Goal: Check status: Check status

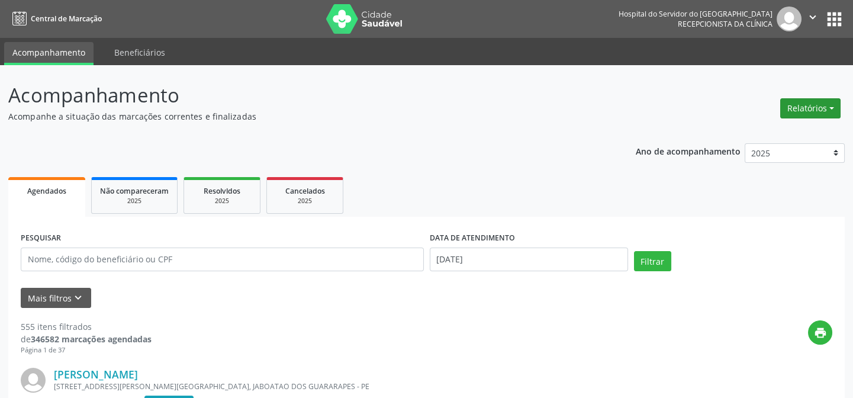
click at [809, 103] on button "Relatórios" at bounding box center [810, 108] width 60 height 20
click at [781, 135] on link "Agendamentos" at bounding box center [776, 133] width 127 height 17
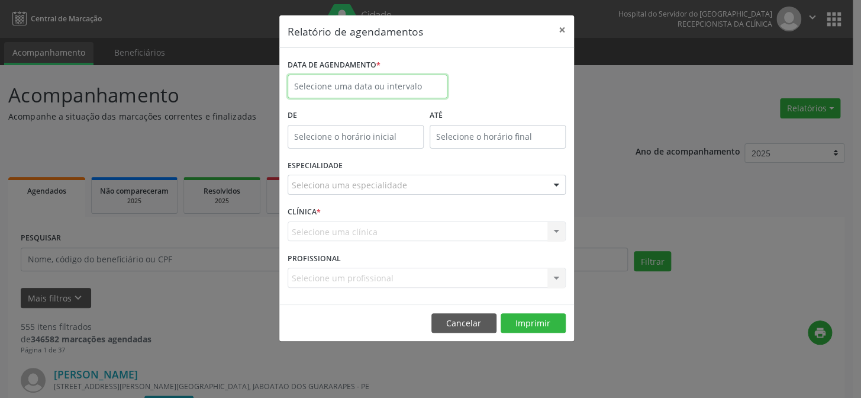
click at [340, 87] on input "text" at bounding box center [368, 87] width 160 height 24
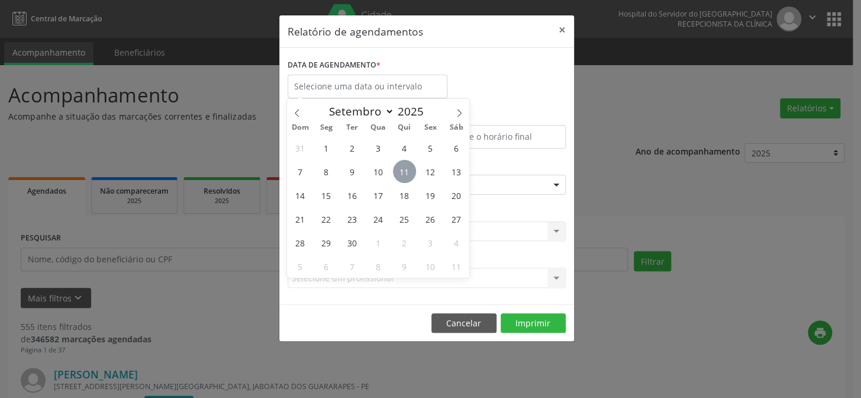
click at [404, 175] on span "11" at bounding box center [404, 171] width 23 height 23
type input "[DATE]"
click at [404, 175] on span "11" at bounding box center [404, 171] width 23 height 23
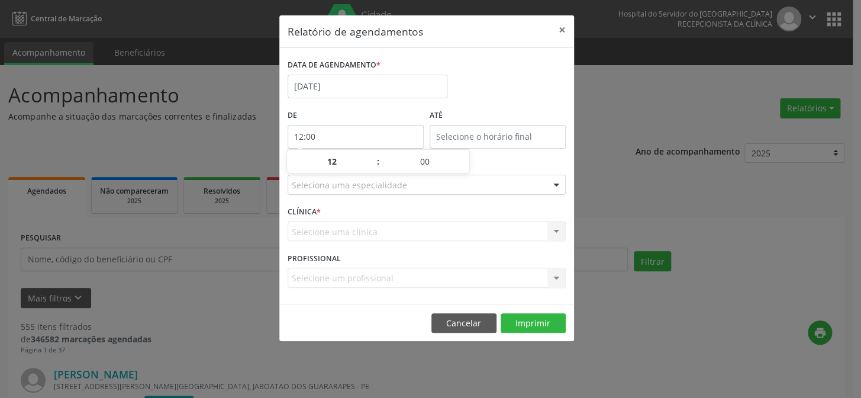
click at [329, 131] on input "12:00" at bounding box center [356, 137] width 136 height 24
click at [369, 169] on span at bounding box center [372, 168] width 8 height 12
type input "11:00"
type input "11"
click at [369, 169] on span at bounding box center [372, 168] width 8 height 12
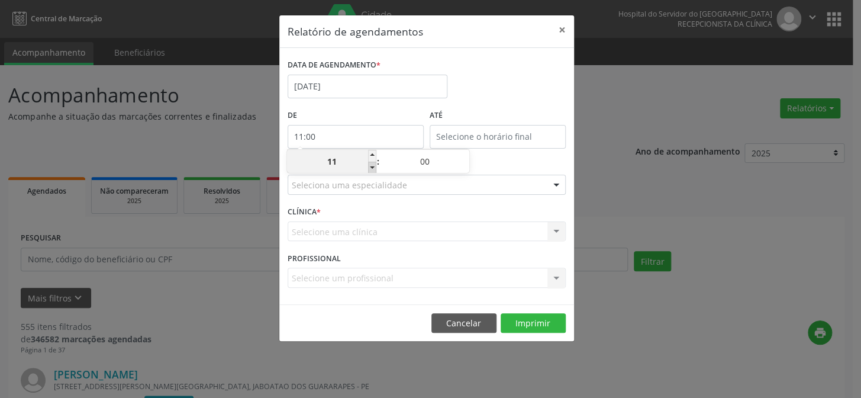
type input "10:00"
type input "10"
click at [369, 169] on span at bounding box center [372, 168] width 8 height 12
type input "09:00"
type input "09"
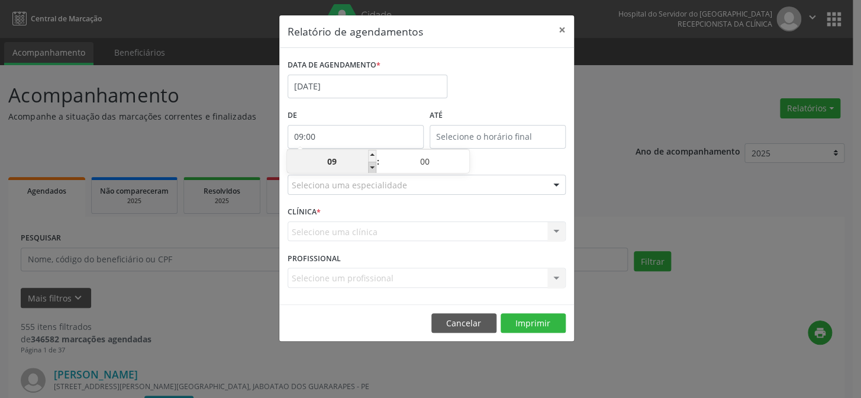
click at [369, 169] on span at bounding box center [372, 168] width 8 height 12
type input "08:00"
type input "08"
click at [369, 169] on span at bounding box center [372, 168] width 8 height 12
type input "07:00"
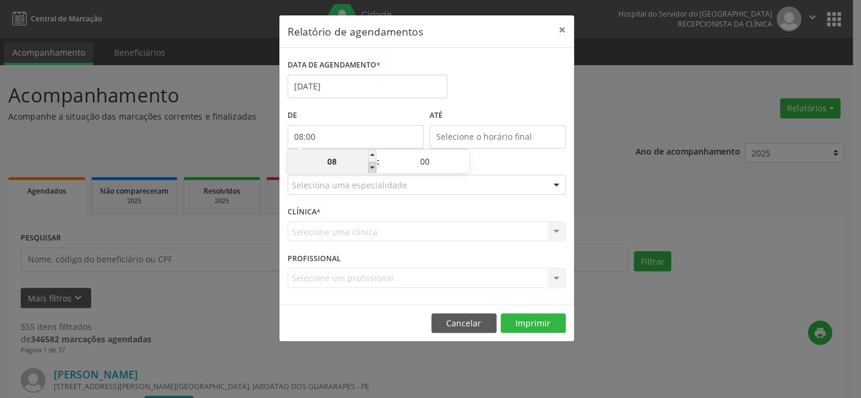
type input "07"
click at [506, 133] on input "12:00" at bounding box center [498, 137] width 136 height 24
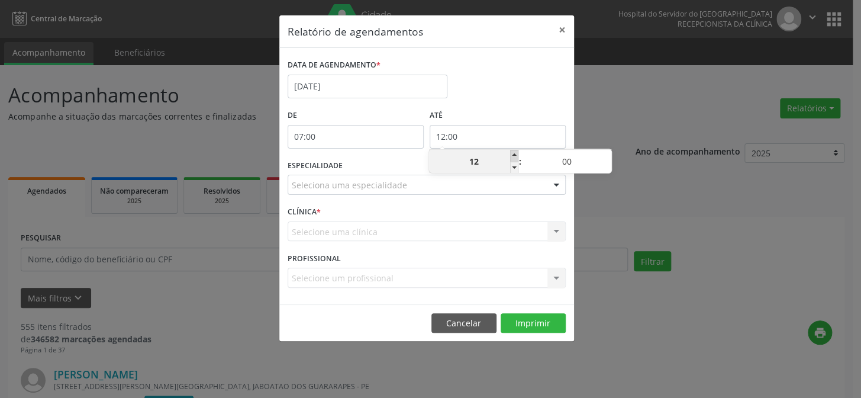
click at [514, 156] on span at bounding box center [514, 156] width 8 height 12
type input "13:00"
type input "13"
click at [514, 156] on span at bounding box center [514, 156] width 8 height 12
type input "14:00"
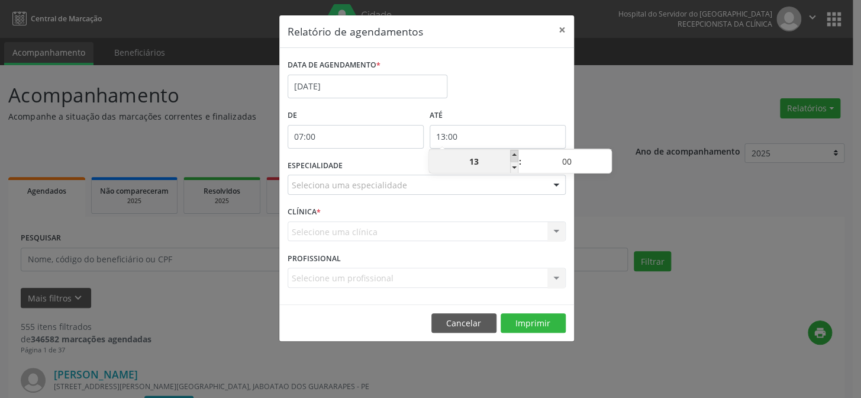
type input "14"
click at [514, 156] on span at bounding box center [514, 156] width 8 height 12
type input "15:00"
type input "15"
click at [514, 156] on span at bounding box center [514, 156] width 8 height 12
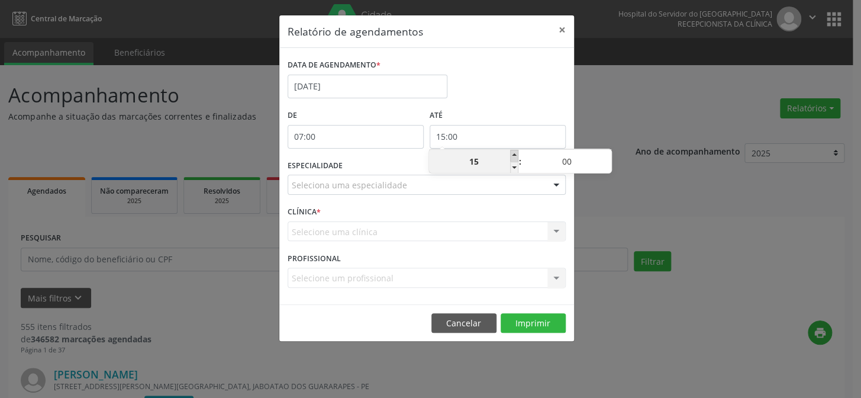
type input "16:00"
type input "16"
click at [514, 156] on span at bounding box center [514, 156] width 8 height 12
type input "17:00"
type input "17"
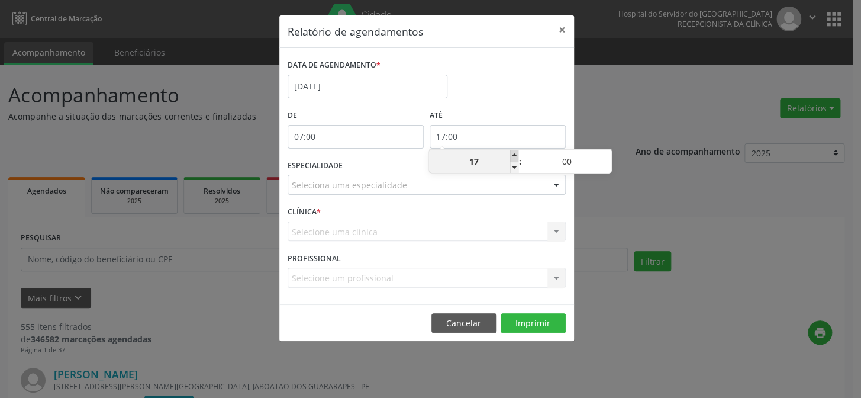
click at [514, 156] on span at bounding box center [514, 156] width 8 height 12
type input "18:00"
type input "18"
click at [514, 156] on span at bounding box center [514, 156] width 8 height 12
type input "19:00"
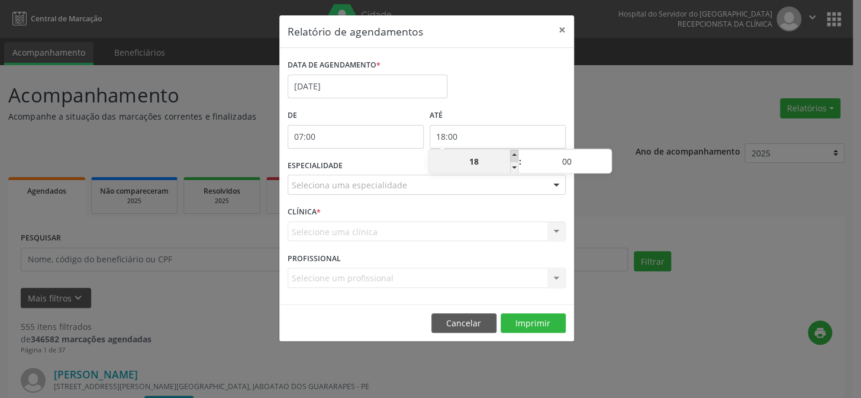
type input "19"
click at [514, 156] on span at bounding box center [514, 156] width 8 height 12
type input "20:00"
type input "20"
click at [514, 156] on span at bounding box center [514, 156] width 8 height 12
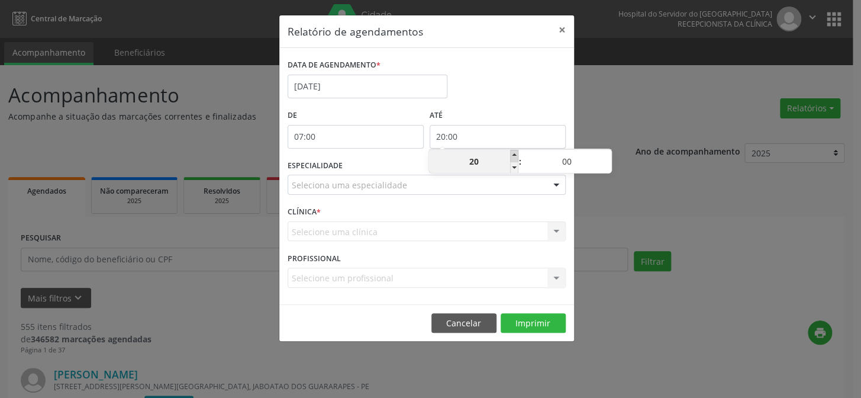
type input "21:00"
type input "21"
click at [555, 181] on div at bounding box center [557, 185] width 18 height 20
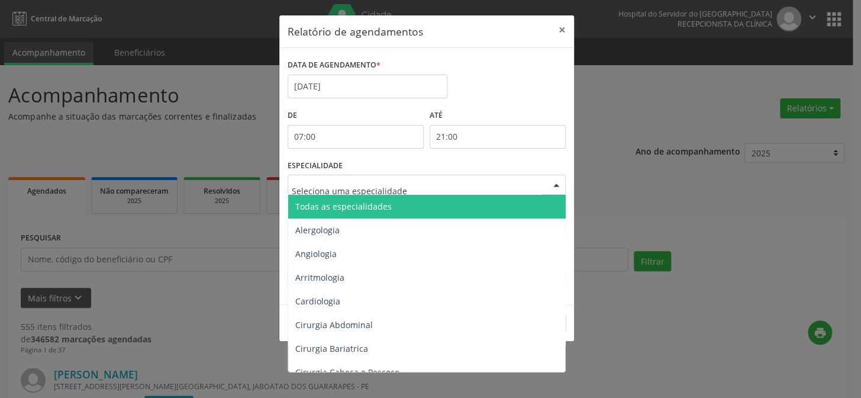
click at [526, 202] on span "Todas as especialidades" at bounding box center [427, 207] width 279 height 24
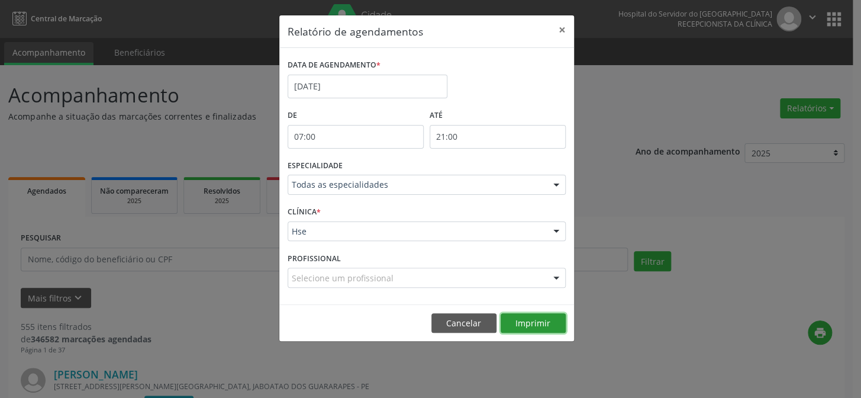
click at [545, 321] on button "Imprimir" at bounding box center [533, 323] width 65 height 20
click at [564, 28] on button "×" at bounding box center [563, 29] width 24 height 29
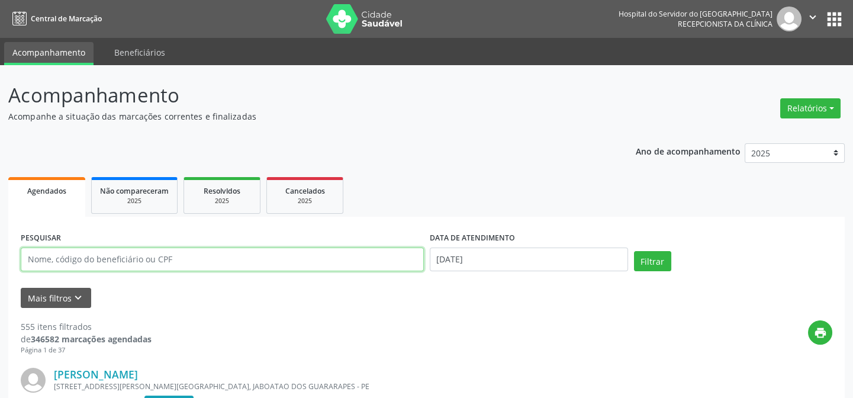
click at [36, 254] on input "text" at bounding box center [222, 259] width 403 height 24
type input "61364185415"
click at [634, 251] on button "Filtrar" at bounding box center [652, 261] width 37 height 20
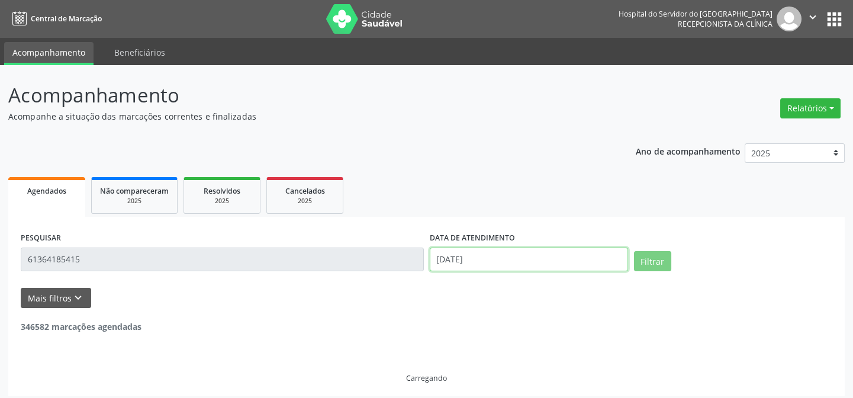
click at [455, 256] on input "[DATE]" at bounding box center [529, 259] width 198 height 24
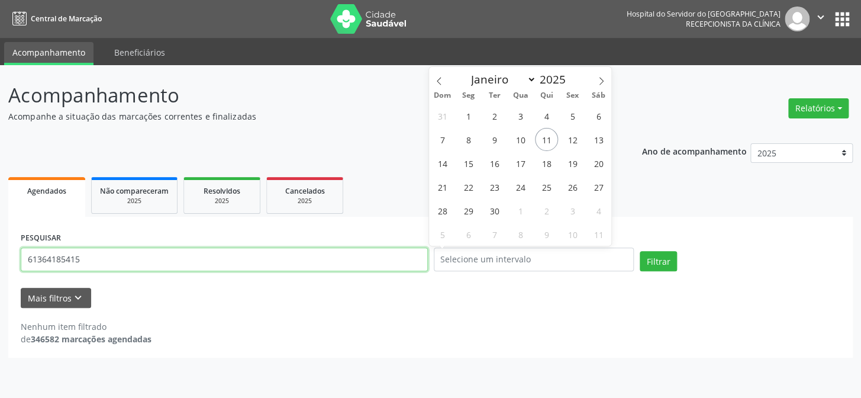
click at [86, 256] on input "61364185415" at bounding box center [224, 259] width 407 height 24
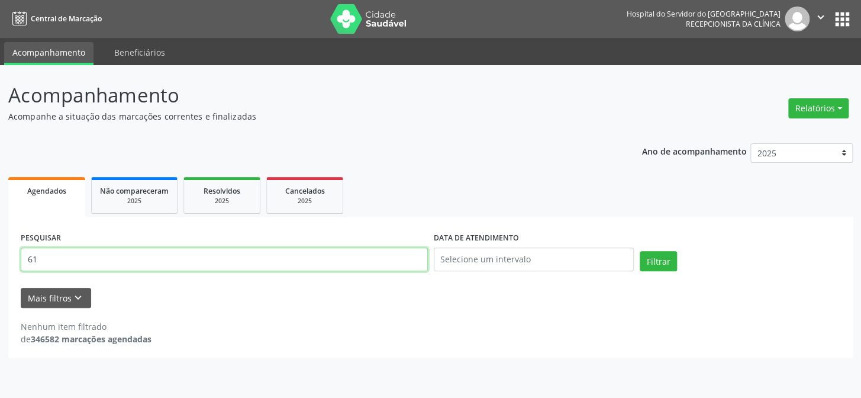
type input "6"
type input "[PERSON_NAME]"
click at [640, 251] on button "Filtrar" at bounding box center [658, 261] width 37 height 20
click at [163, 261] on input "[PERSON_NAME]" at bounding box center [224, 259] width 407 height 24
